Goal: Find specific page/section: Find specific page/section

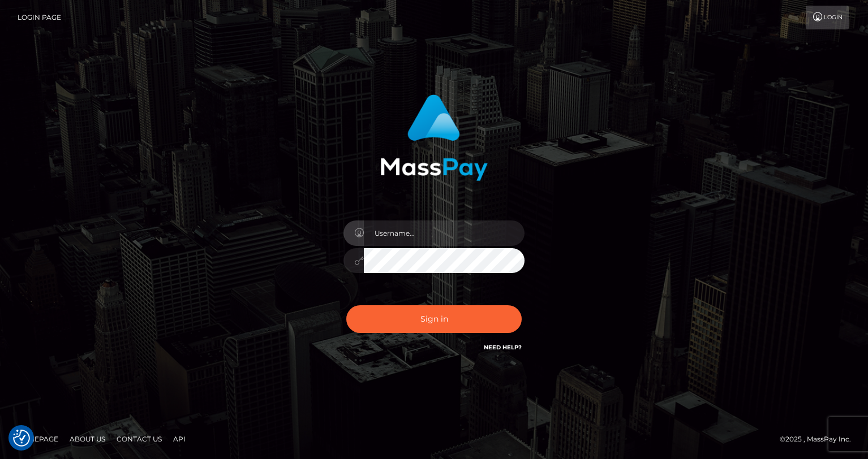
type input "oli.fanvue"
click at [429, 244] on input "text" at bounding box center [444, 233] width 161 height 25
type input "oli.fanvue"
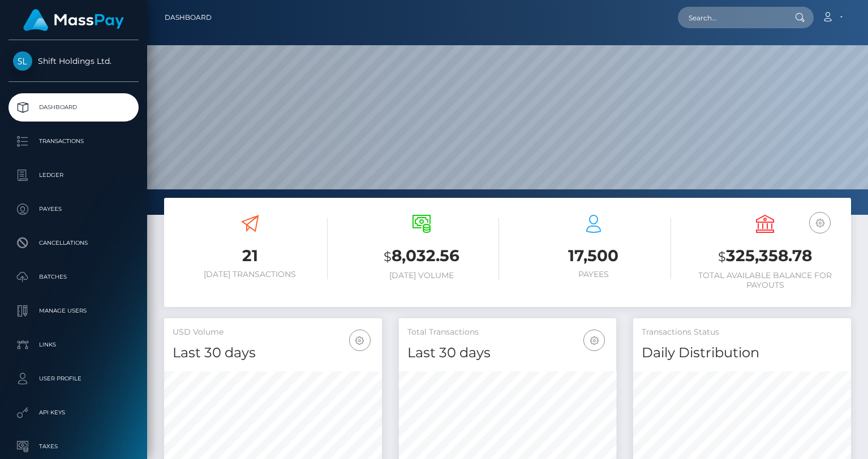
scroll to position [200, 218]
click at [741, 23] on input "text" at bounding box center [731, 18] width 106 height 22
paste input "venusagencybiz@gmail.com"
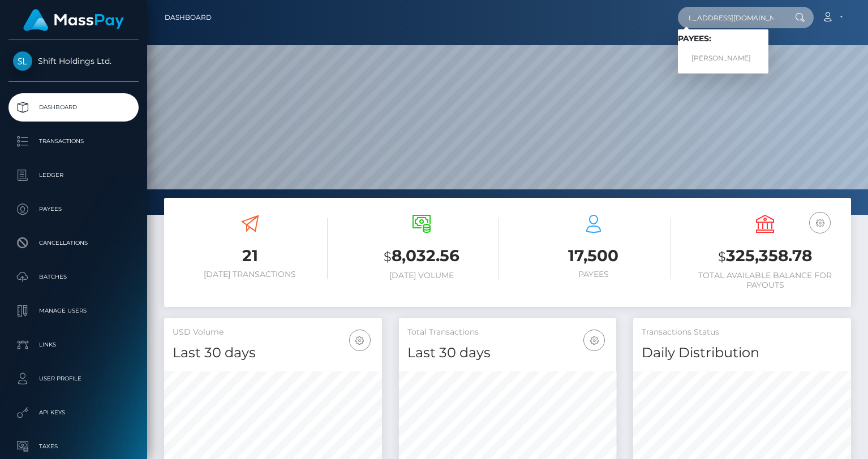
type input "[EMAIL_ADDRESS][DOMAIN_NAME]"
click at [731, 54] on link "MARCEL BENKO" at bounding box center [723, 58] width 91 height 21
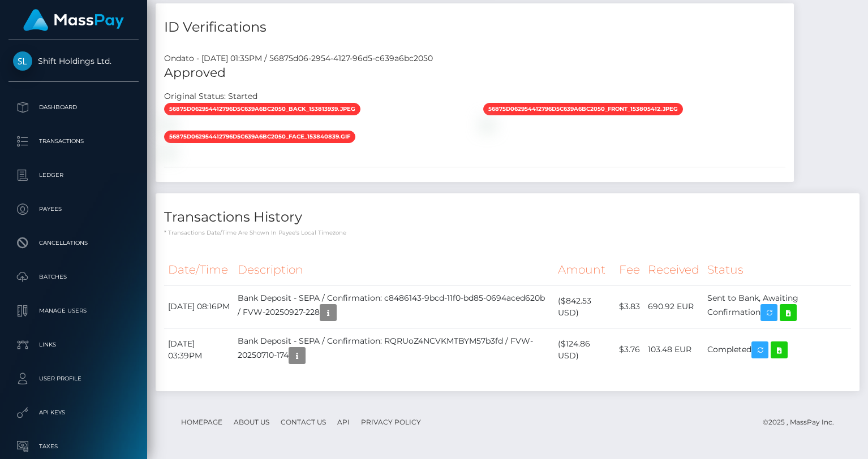
scroll to position [136, 218]
